Goal: Check status: Check status

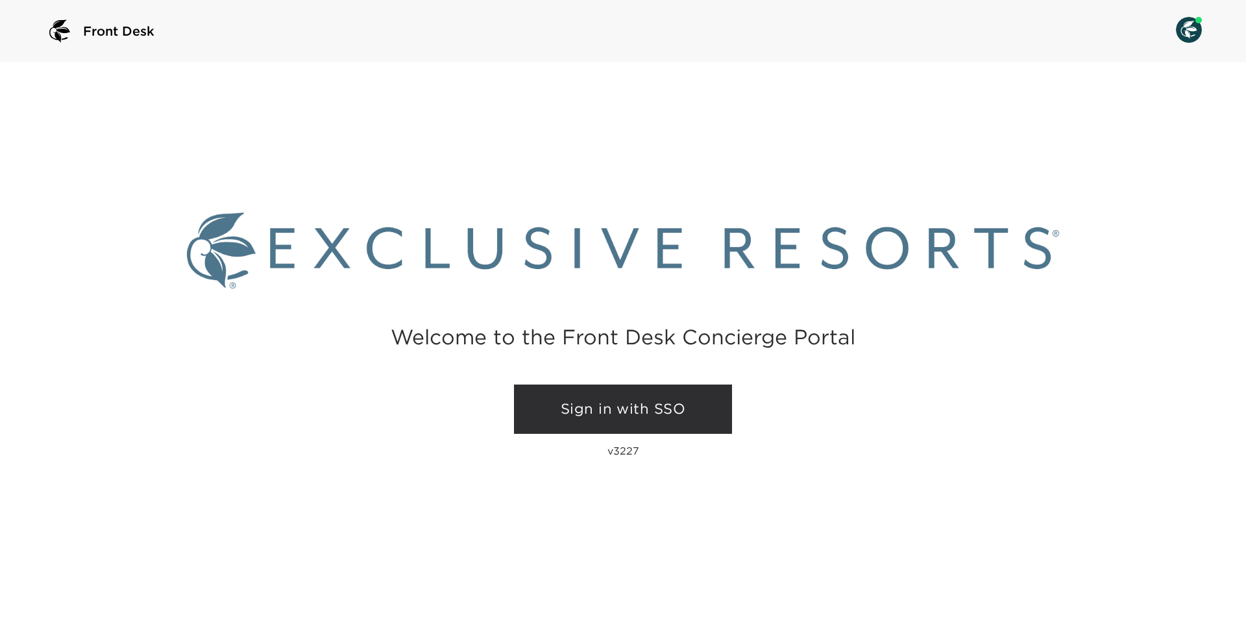
click at [634, 405] on link "Sign in with SSO" at bounding box center [623, 409] width 218 height 49
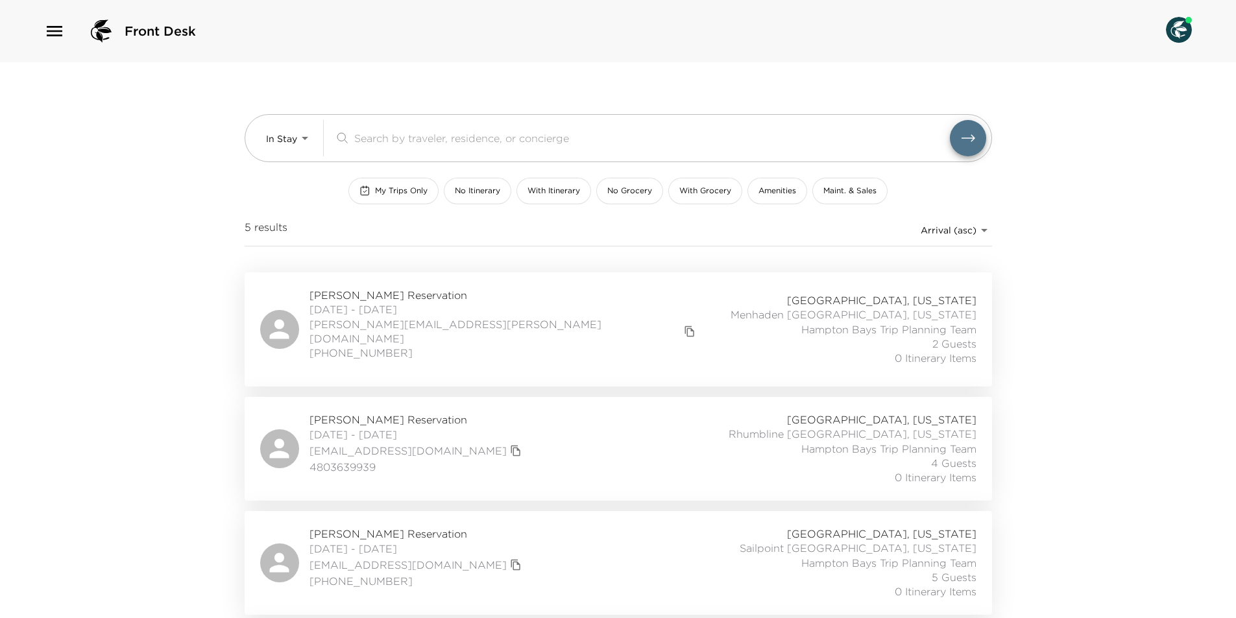
click at [505, 306] on div "Emma Pollari Reservation 08/28/2025 - 09/01/2025 emma.pollari@ey.com 214-537-09…" at bounding box center [618, 329] width 716 height 83
click at [389, 413] on span "Amy Donnell Reservation" at bounding box center [416, 420] width 215 height 14
click at [446, 542] on span "08/29/2025 - 09/01/2025" at bounding box center [416, 549] width 215 height 14
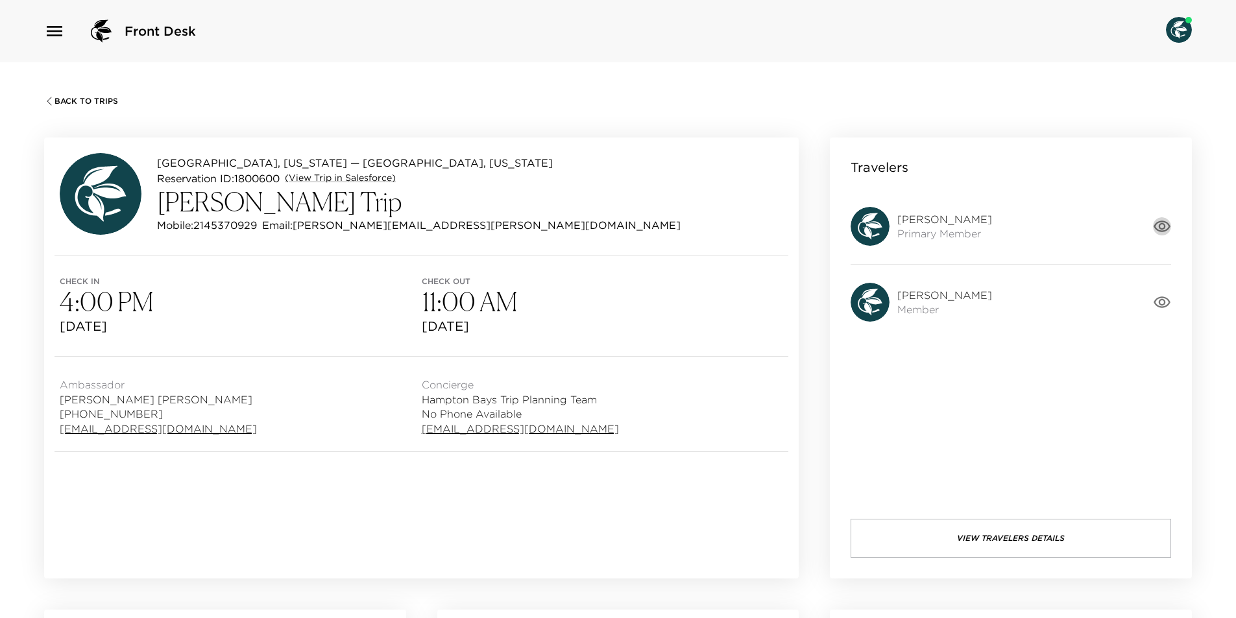
click at [1165, 217] on icon "button" at bounding box center [1162, 226] width 18 height 18
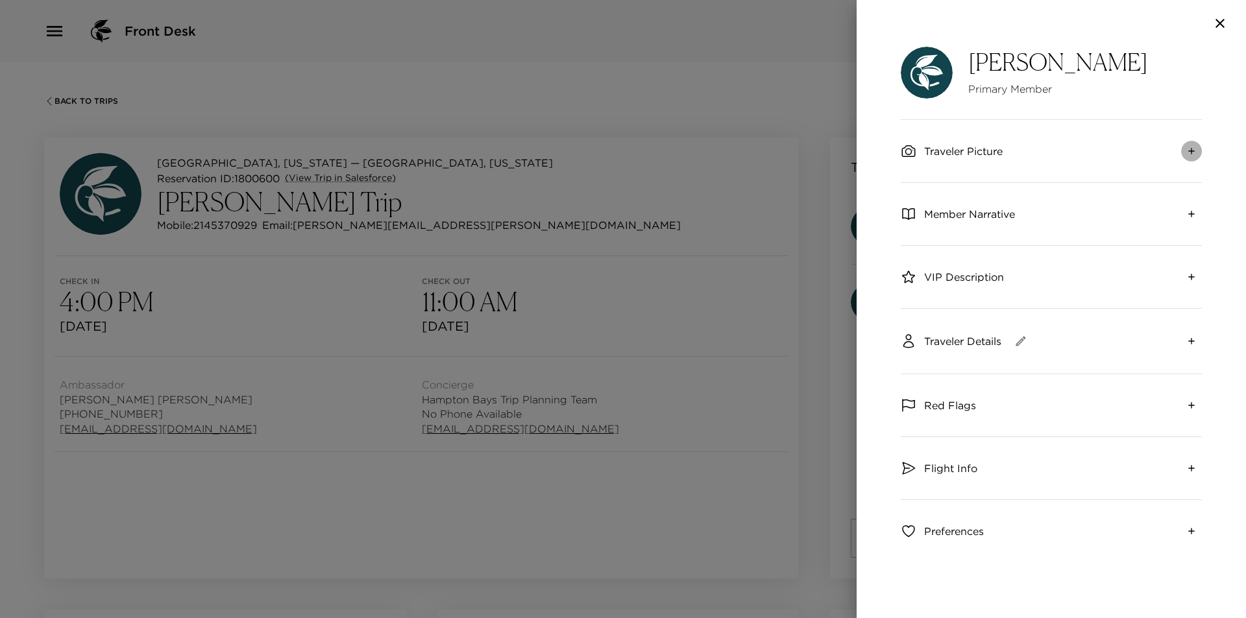
click at [1186, 155] on icon "expand" at bounding box center [1191, 151] width 10 height 10
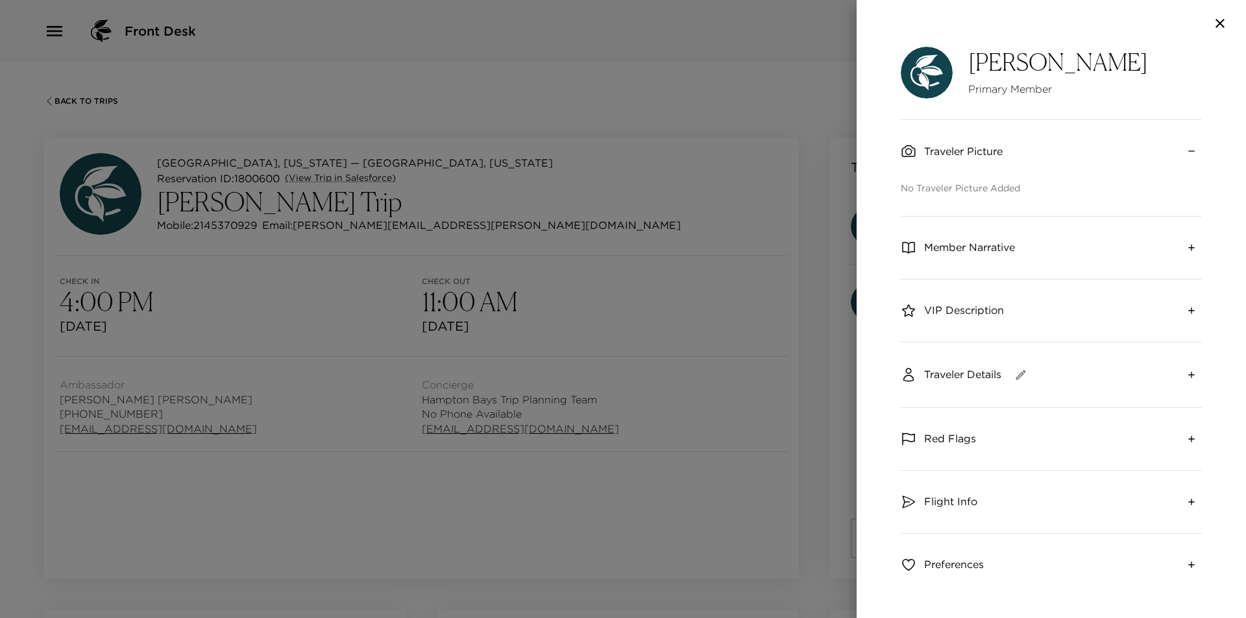
click at [341, 107] on div at bounding box center [623, 309] width 1246 height 618
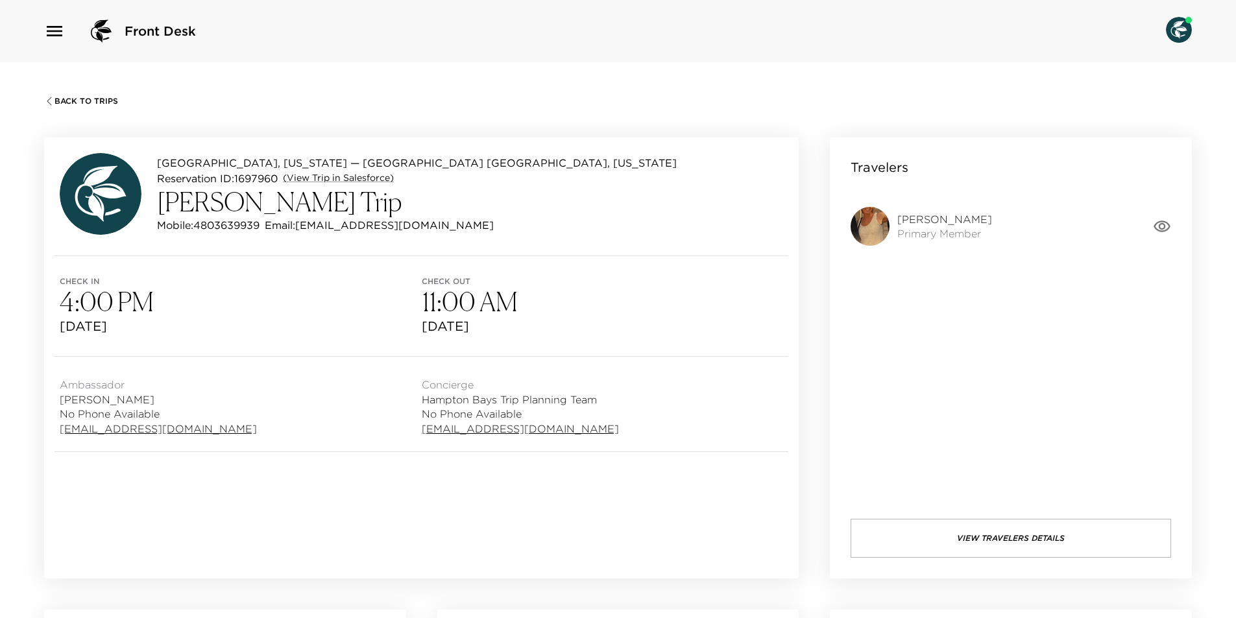
click at [1169, 227] on icon "button" at bounding box center [1162, 227] width 17 height 12
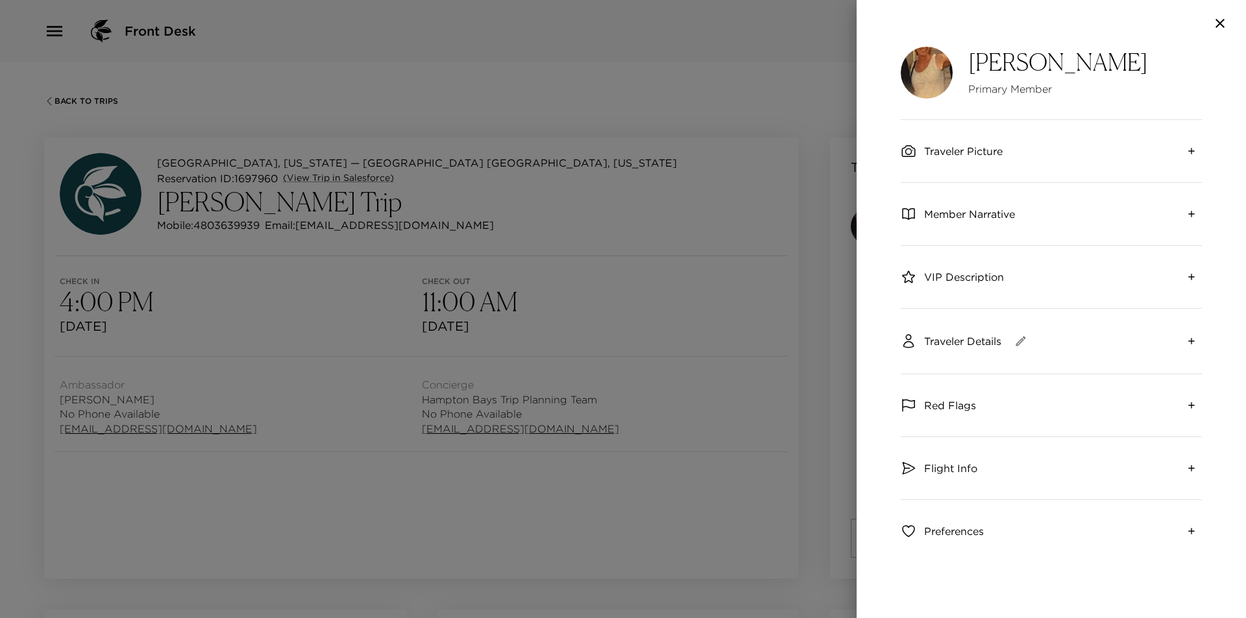
click at [1031, 140] on div "Traveler Picture" at bounding box center [1051, 151] width 301 height 62
click at [1186, 148] on icon "expand" at bounding box center [1191, 151] width 10 height 10
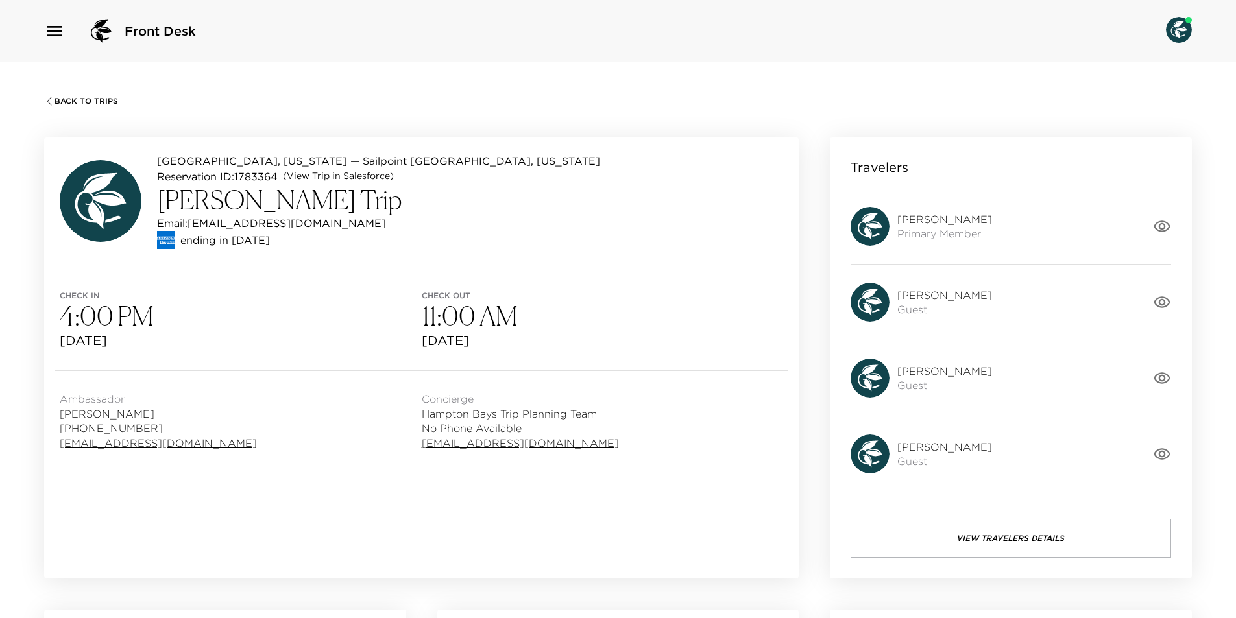
click at [1161, 225] on icon "button" at bounding box center [1162, 226] width 18 height 18
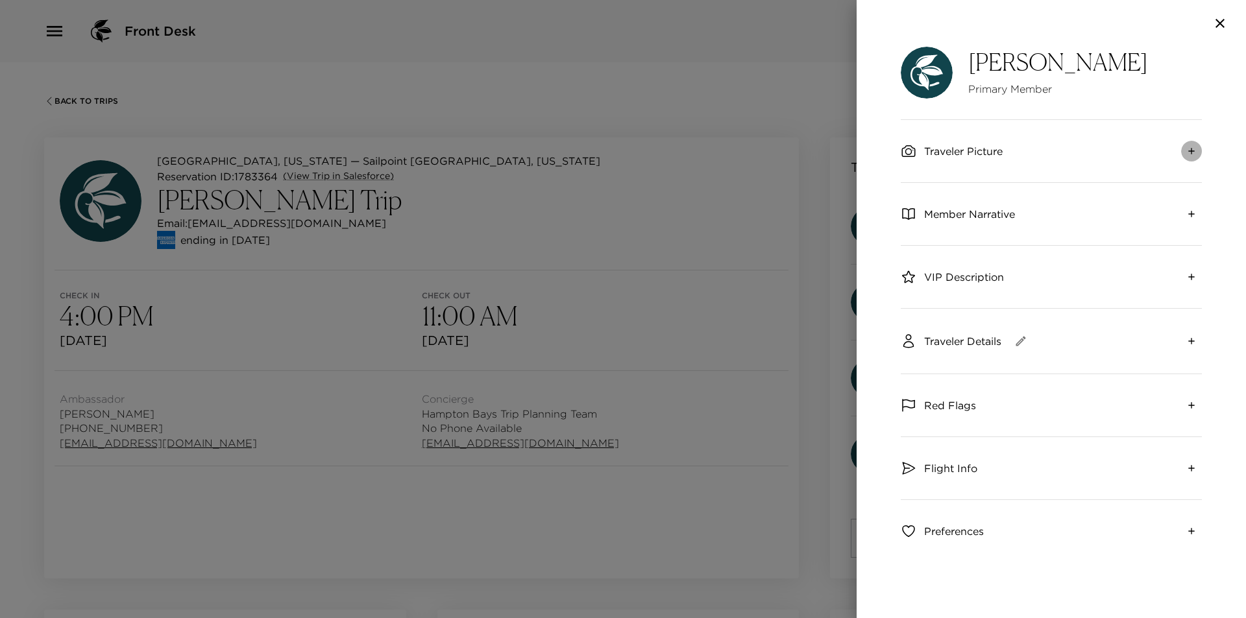
click at [1186, 158] on button "expand" at bounding box center [1191, 151] width 21 height 21
